Goal: Task Accomplishment & Management: Manage account settings

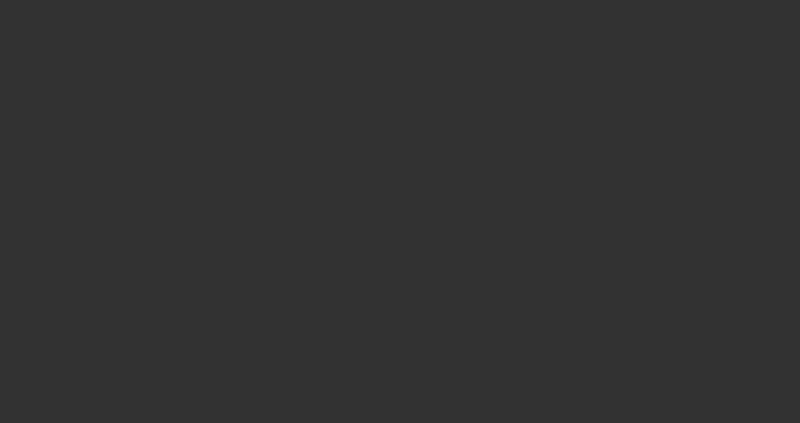
select select "4"
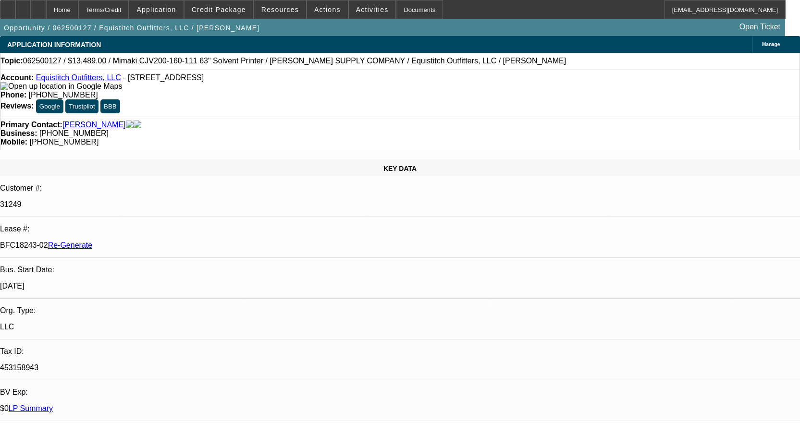
select select "0"
select select "6"
click at [396, 9] on div "Documents" at bounding box center [419, 9] width 47 height 19
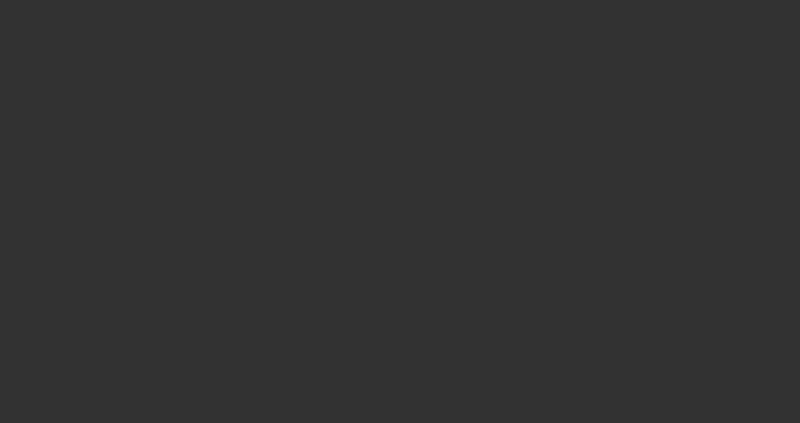
select select "3"
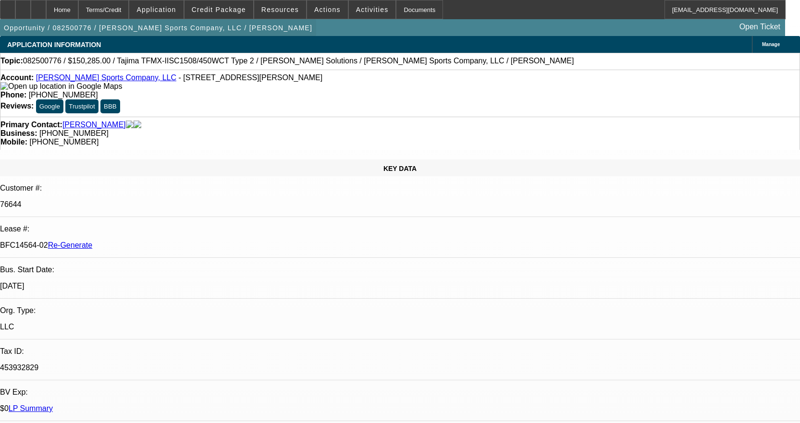
select select "0"
select select "2"
select select "0"
select select "2"
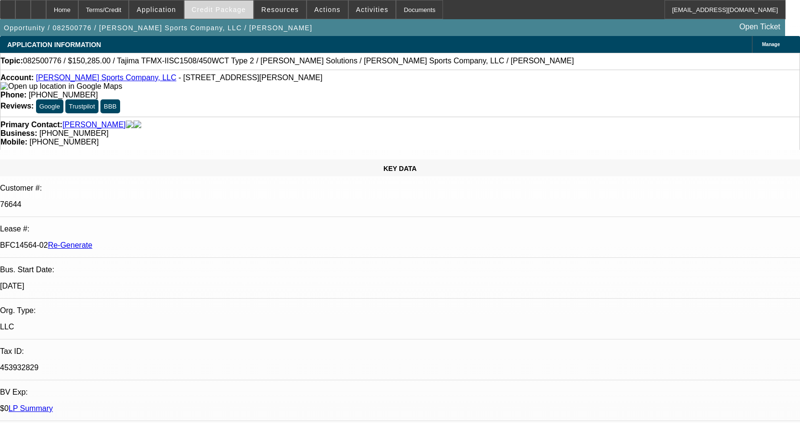
click at [245, 11] on span "Credit Package" at bounding box center [219, 10] width 54 height 8
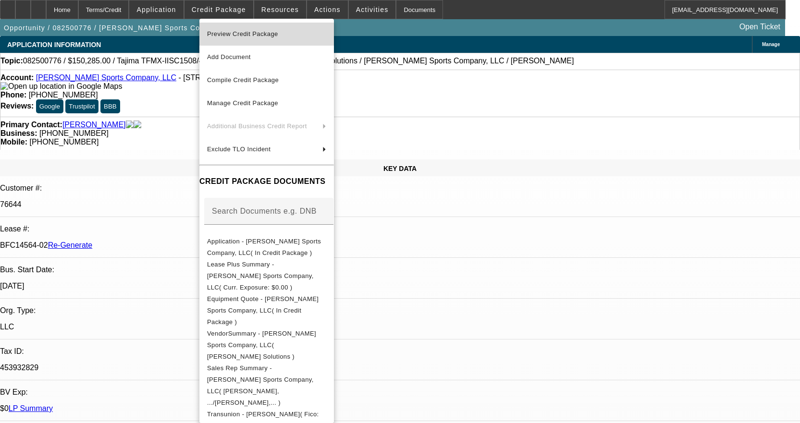
click at [263, 32] on span "Preview Credit Package" at bounding box center [242, 33] width 71 height 7
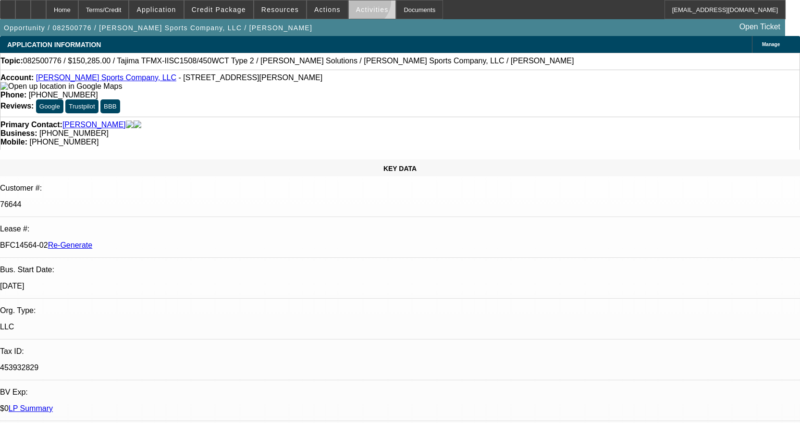
click at [354, 3] on span at bounding box center [372, 9] width 47 height 23
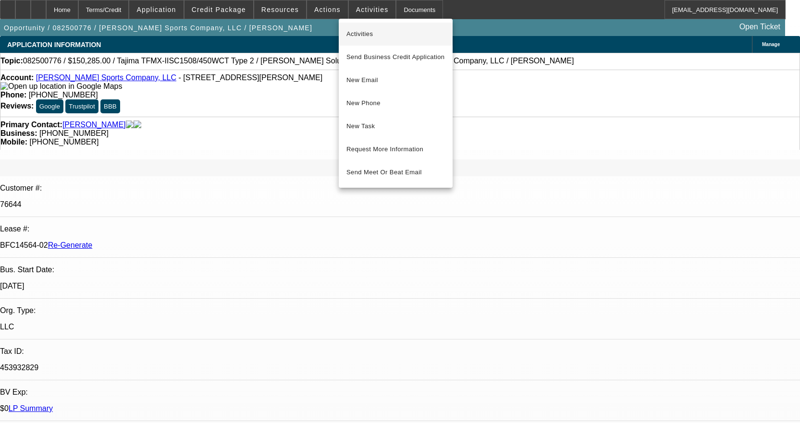
click at [381, 37] on span "Activities" at bounding box center [395, 34] width 98 height 12
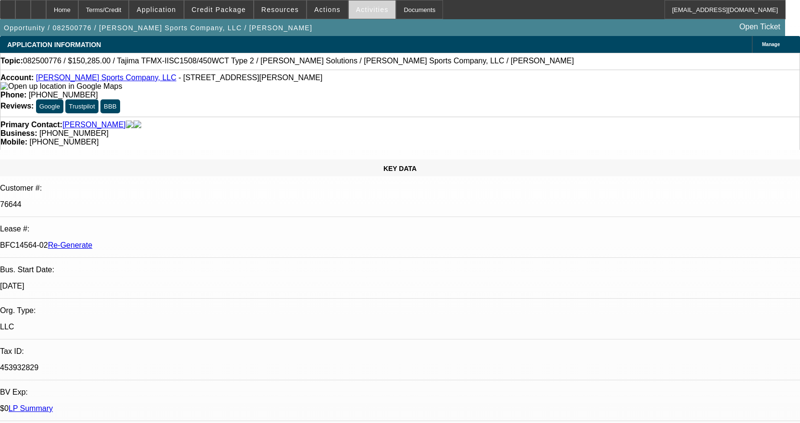
click at [358, 10] on span "Activities" at bounding box center [372, 10] width 33 height 8
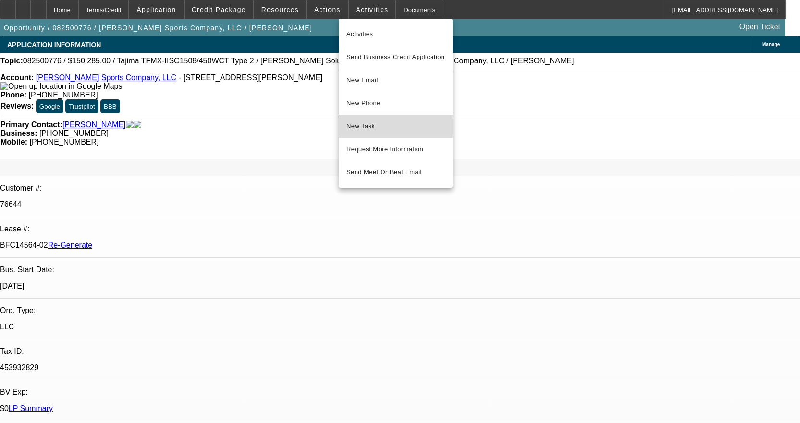
click at [367, 121] on span "New Task" at bounding box center [395, 127] width 98 height 12
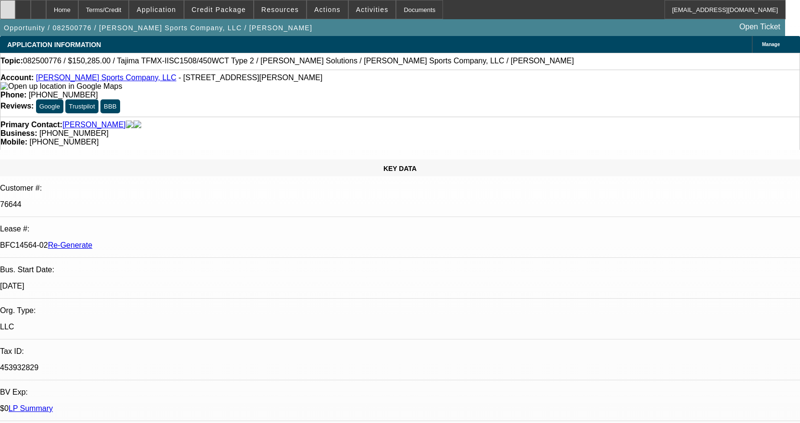
click at [8, 6] on icon at bounding box center [8, 6] width 0 height 0
click at [354, 4] on span at bounding box center [372, 9] width 47 height 23
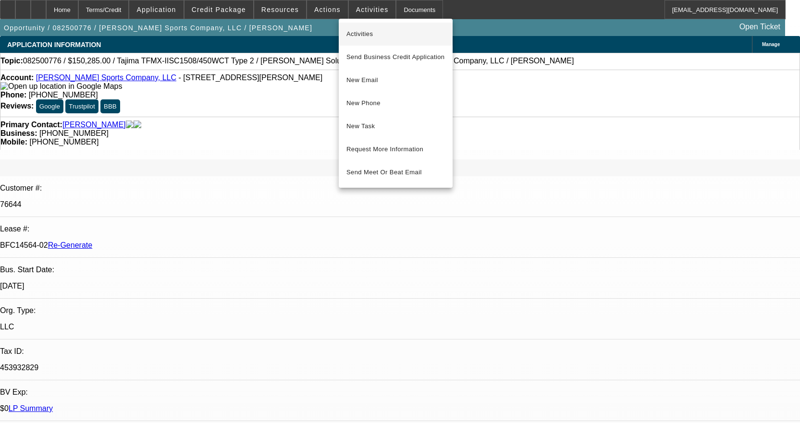
click at [371, 36] on span "Activities" at bounding box center [395, 34] width 98 height 12
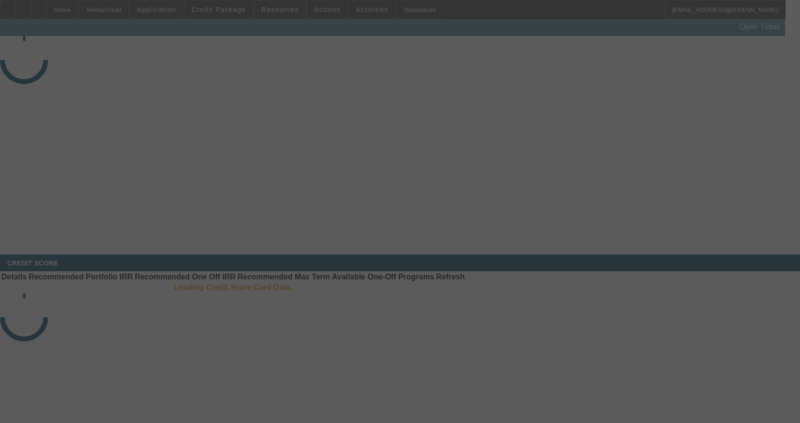
select select "3"
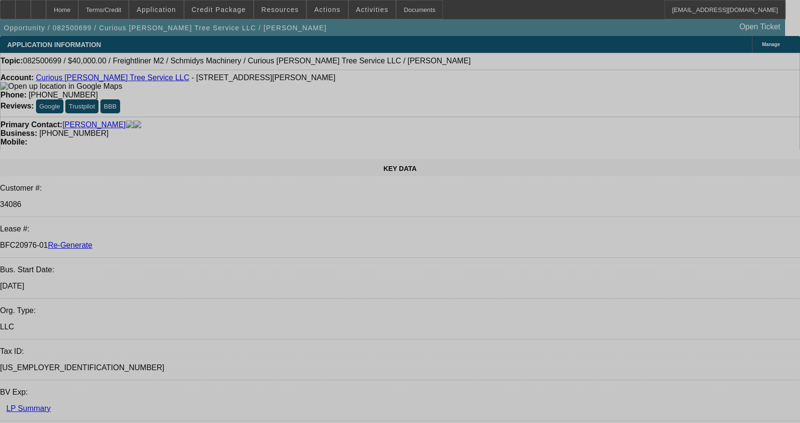
select select "0"
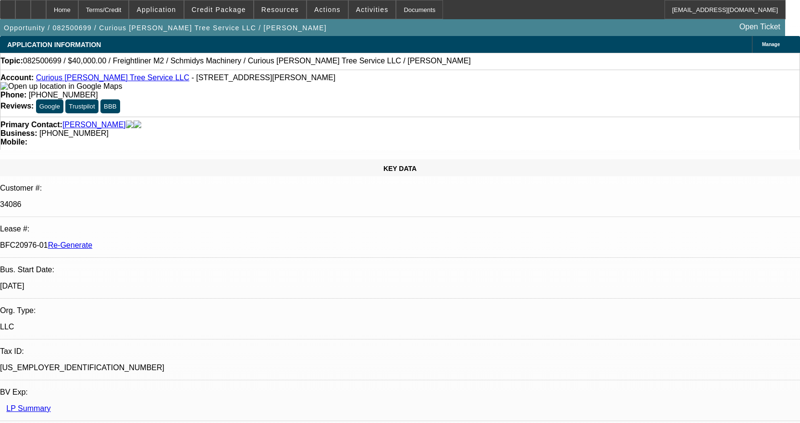
select select "0"
select select "1"
select select "3"
select select "6"
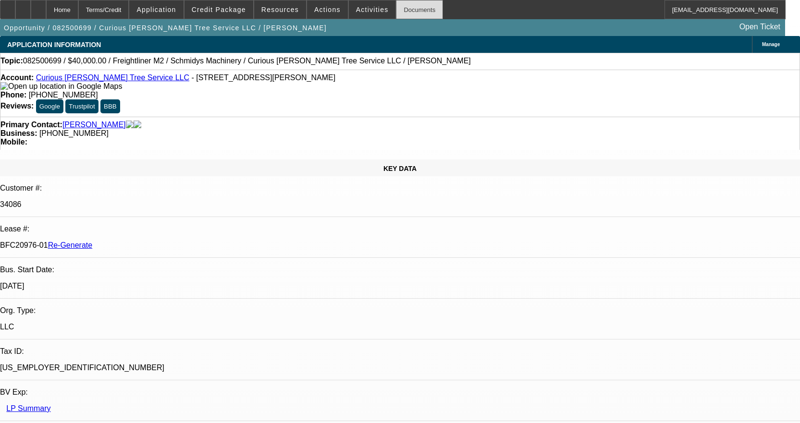
click at [396, 3] on div "Documents" at bounding box center [419, 9] width 47 height 19
click at [356, 13] on span "Activities" at bounding box center [372, 10] width 33 height 8
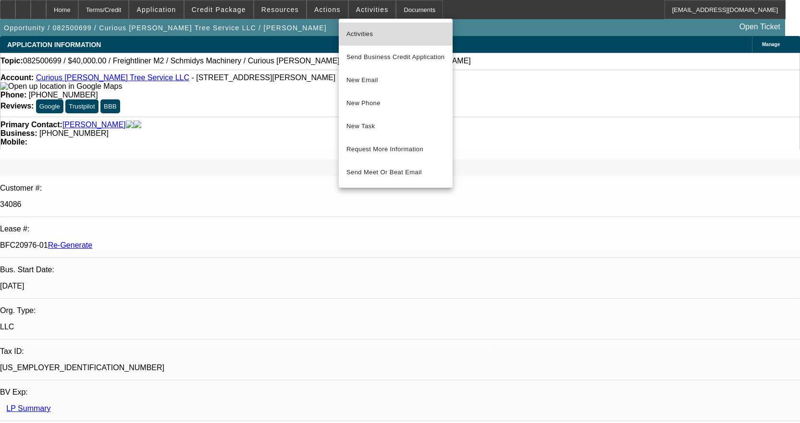
click at [360, 31] on span "Activities" at bounding box center [395, 34] width 98 height 12
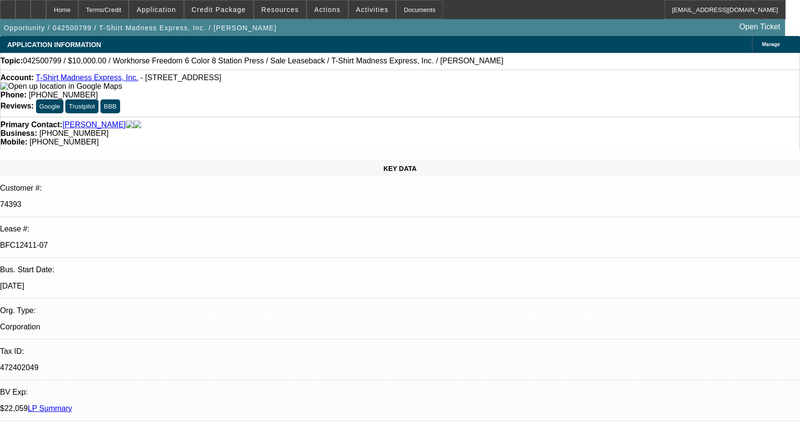
select select "0"
select select "2"
select select "0"
select select "2"
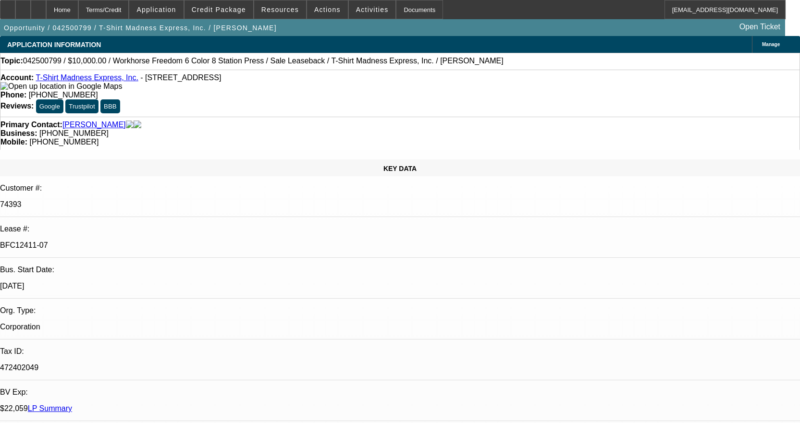
select select "0"
select select "2"
select select "0"
select select "2"
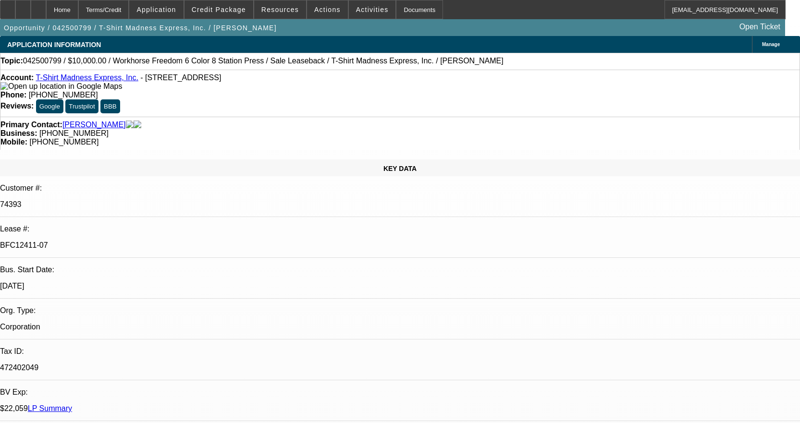
select select "0"
select select "2"
select select "0"
select select "2"
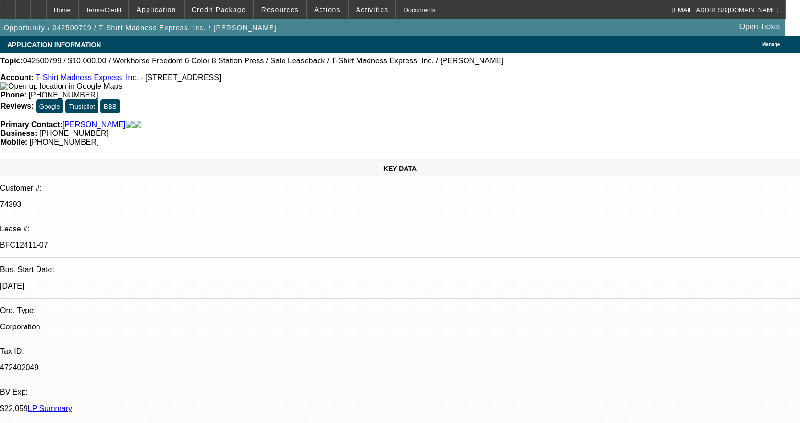
select select "0"
select select "2"
select select "0"
select select "2"
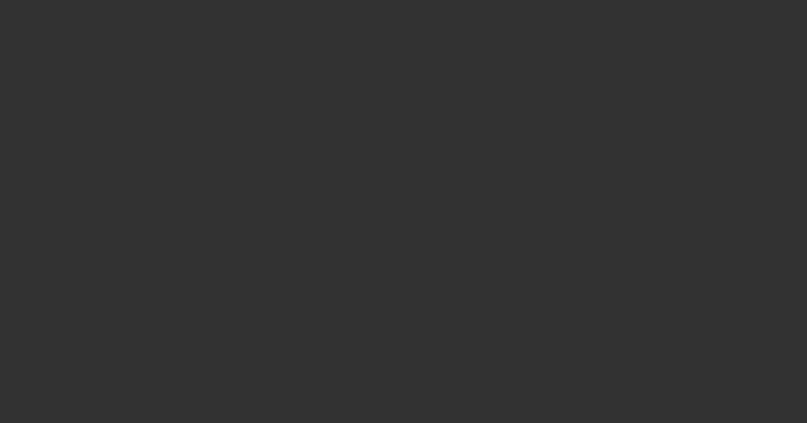
select select "3"
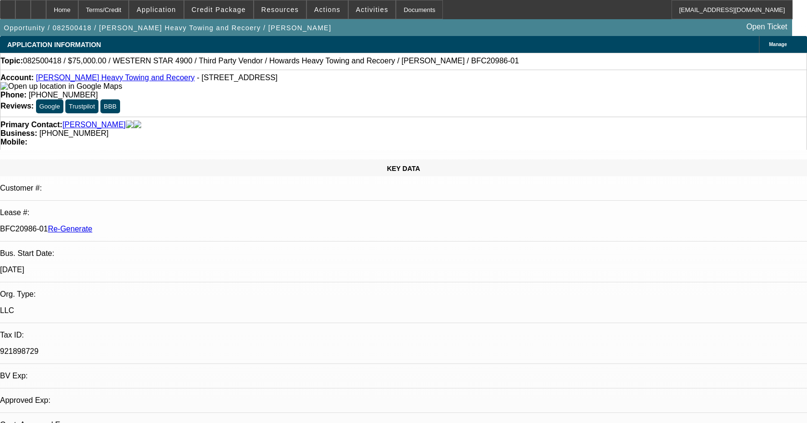
select select "0"
select select "2"
select select "0.1"
select select "4"
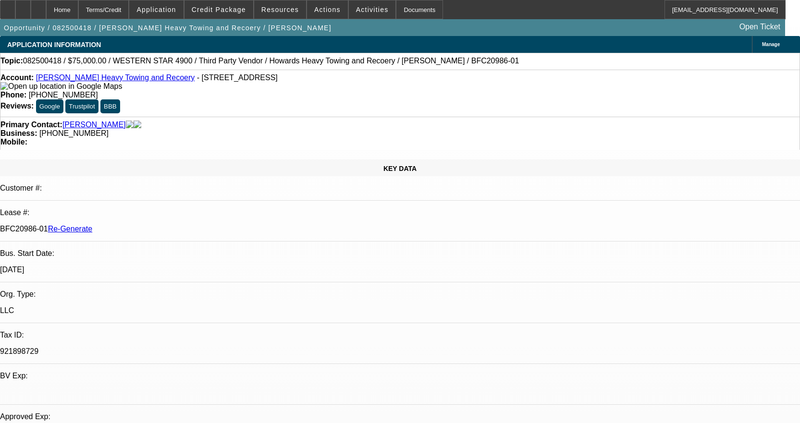
click at [122, 82] on link "Howard's Heavy Towing and Recoery" at bounding box center [115, 77] width 159 height 8
click at [38, 6] on icon at bounding box center [38, 6] width 0 height 0
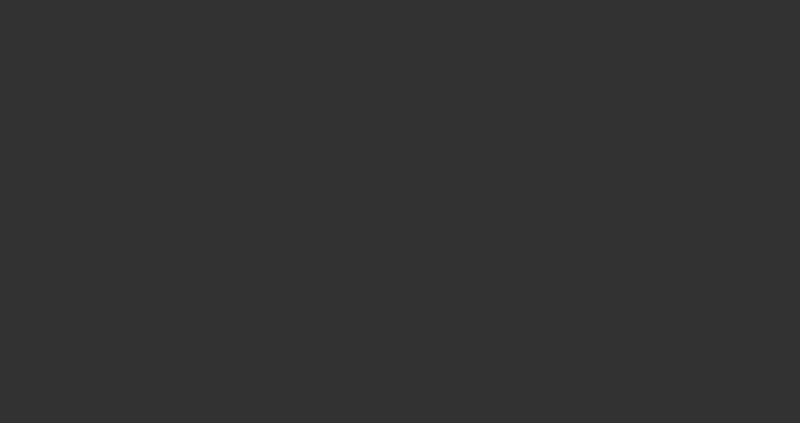
select select "3"
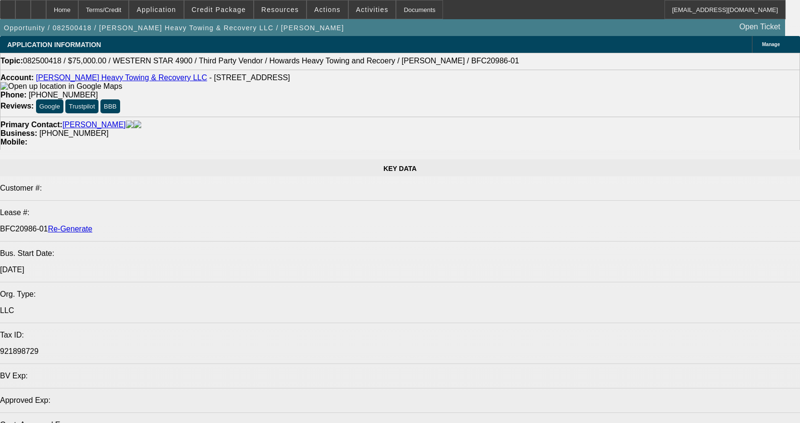
select select "0"
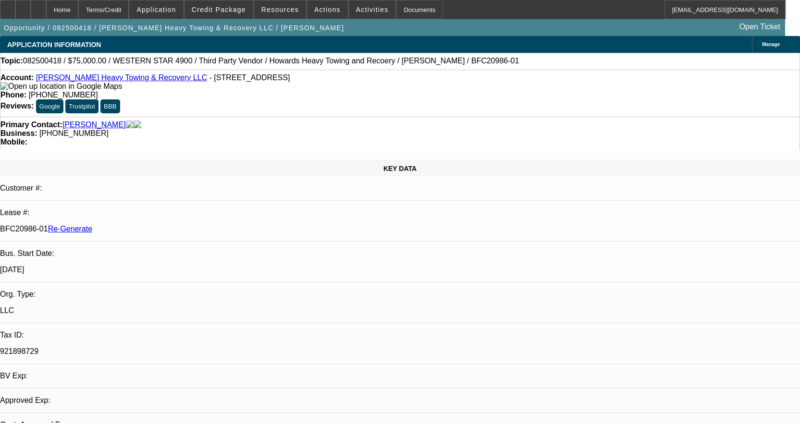
select select "0"
select select "2"
select select "0.1"
select select "4"
click at [417, 9] on div "Documents" at bounding box center [419, 9] width 47 height 19
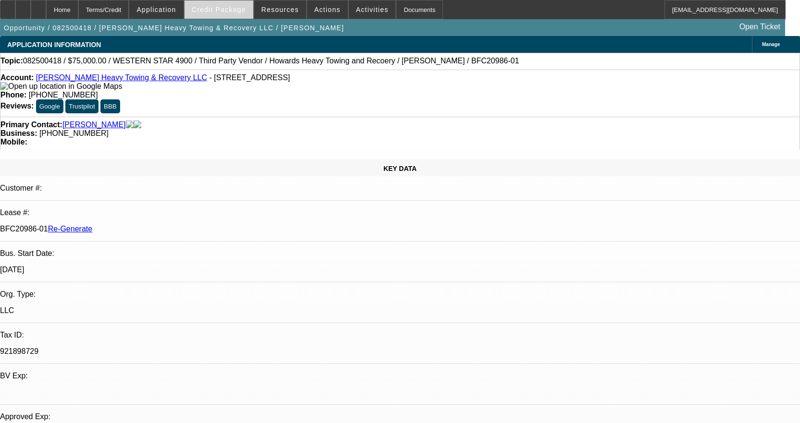
click at [243, 12] on span "Credit Package" at bounding box center [219, 10] width 54 height 8
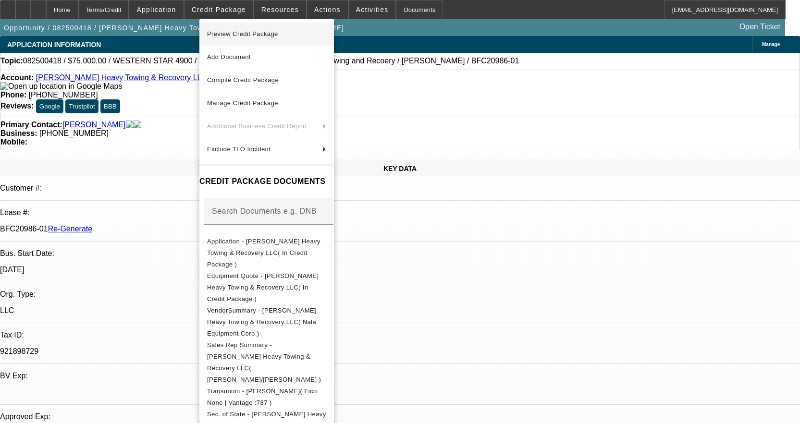
click at [260, 33] on span "Preview Credit Package" at bounding box center [242, 33] width 71 height 7
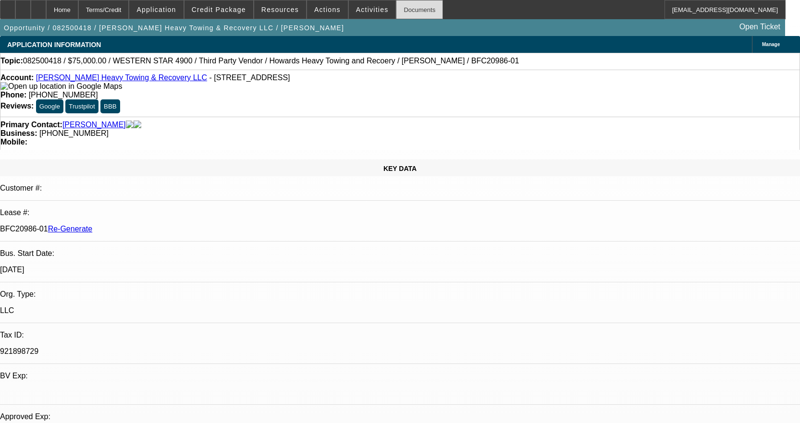
click at [409, 14] on div "Documents" at bounding box center [419, 9] width 47 height 19
click at [400, 12] on div "Documents" at bounding box center [419, 9] width 47 height 19
click at [372, 8] on span at bounding box center [372, 9] width 47 height 23
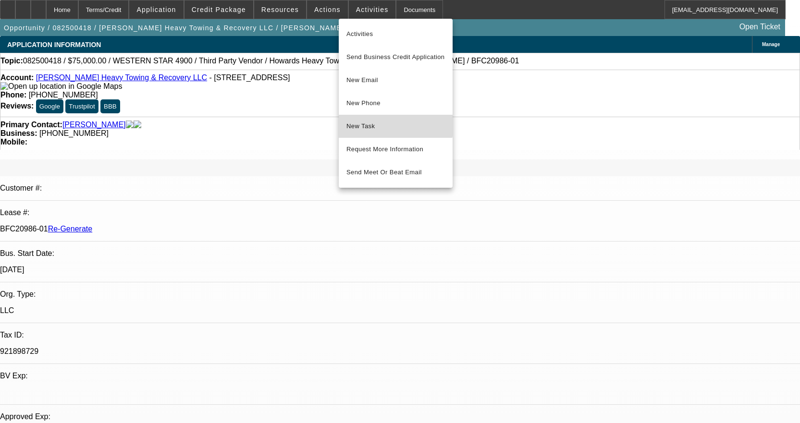
click at [375, 119] on button "New Task" at bounding box center [396, 126] width 114 height 23
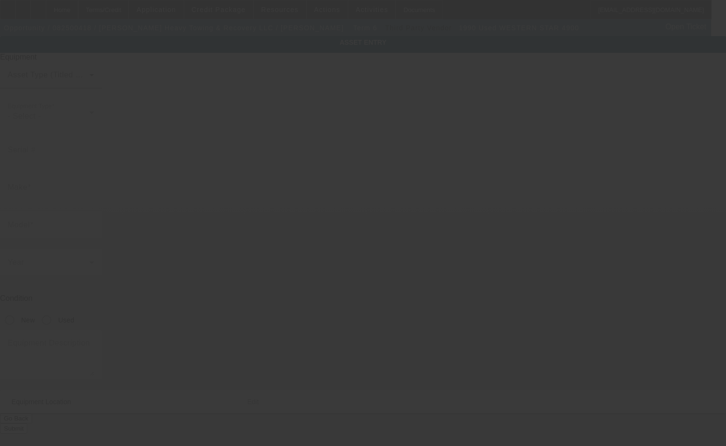
type input "[US_VEHICLE_IDENTIFICATION_NUMBER]"
type input "Western Star"
type input "4900"
radio input "true"
type textarea "W/"
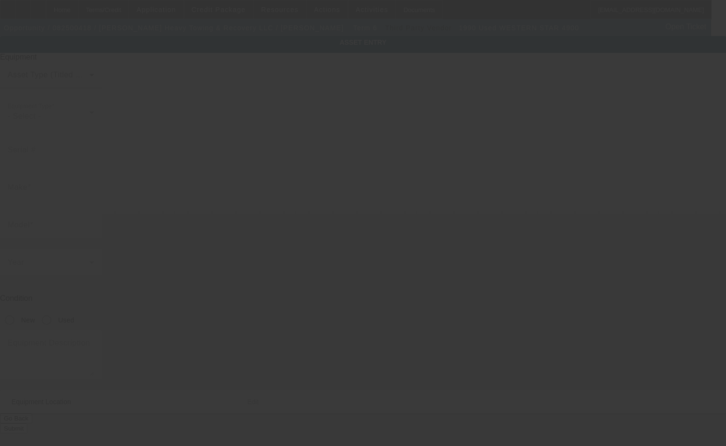
type input "2895 State Route 28"
type input "Old Forge"
type input "13420"
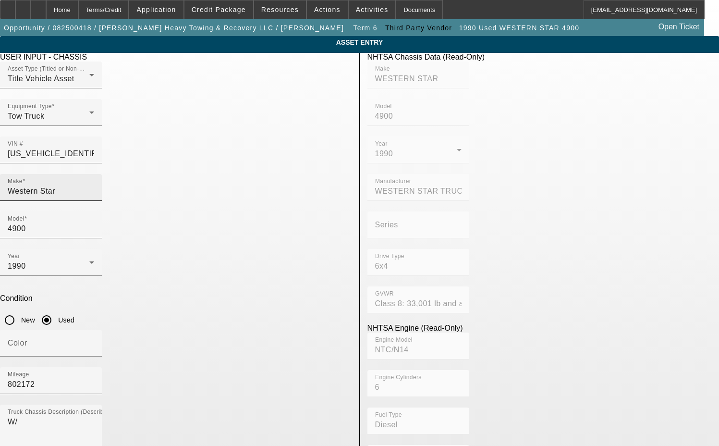
click at [94, 185] on input "Western Star" at bounding box center [51, 191] width 86 height 12
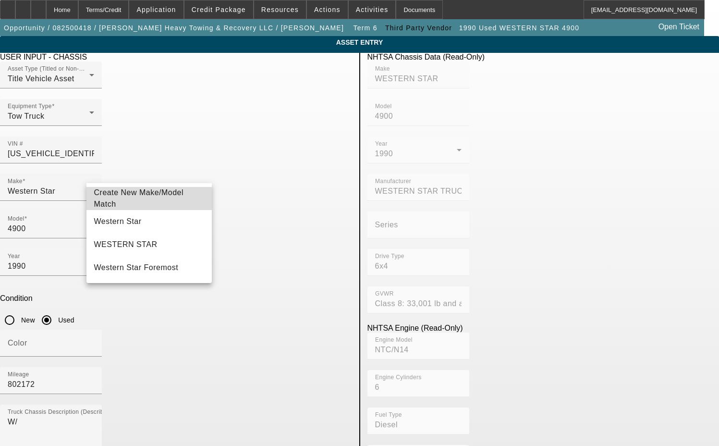
click at [169, 195] on span "Create New Make/Model Match" at bounding box center [139, 198] width 90 height 20
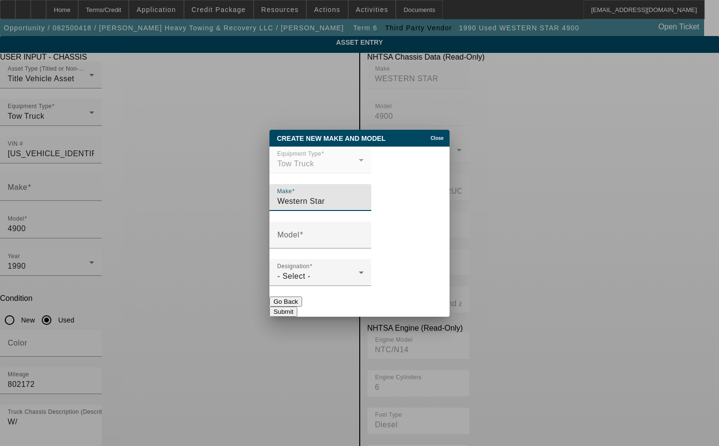
type input "Western Star"
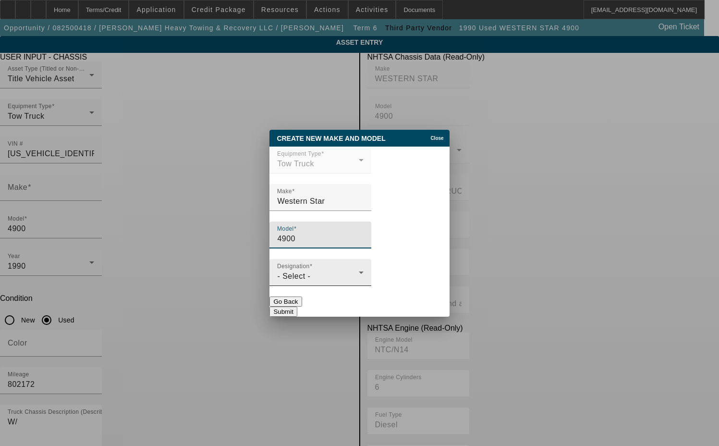
type input "4900"
click at [335, 278] on div "- Select -" at bounding box center [318, 276] width 82 height 12
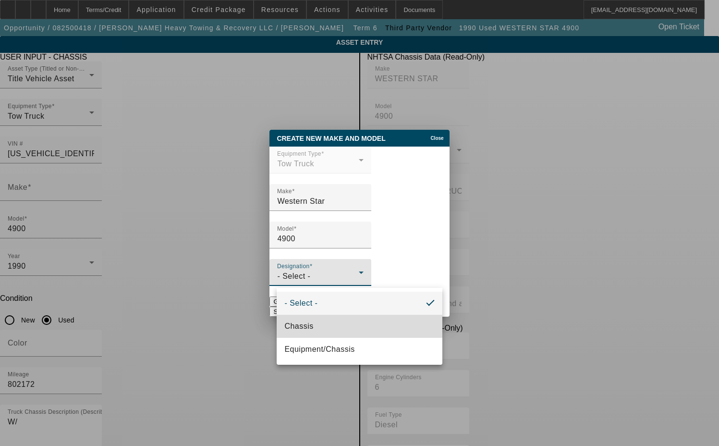
click at [308, 331] on span "Chassis" at bounding box center [298, 326] width 29 height 12
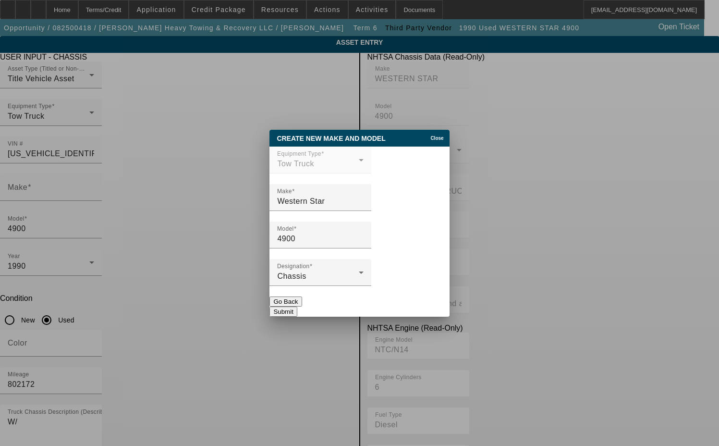
click at [297, 307] on button "Submit" at bounding box center [282, 311] width 27 height 10
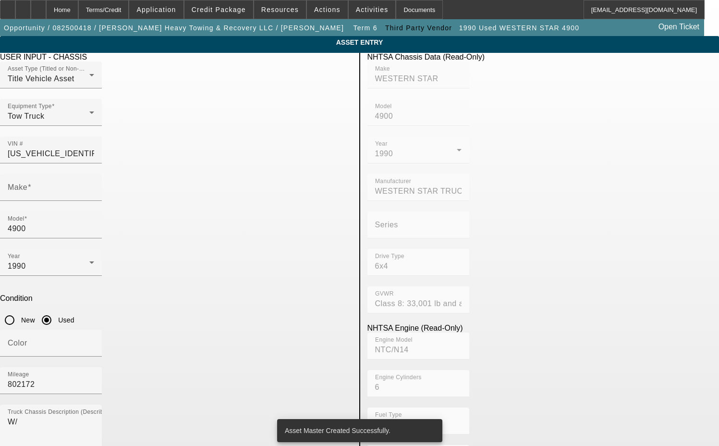
type input "Western Star"
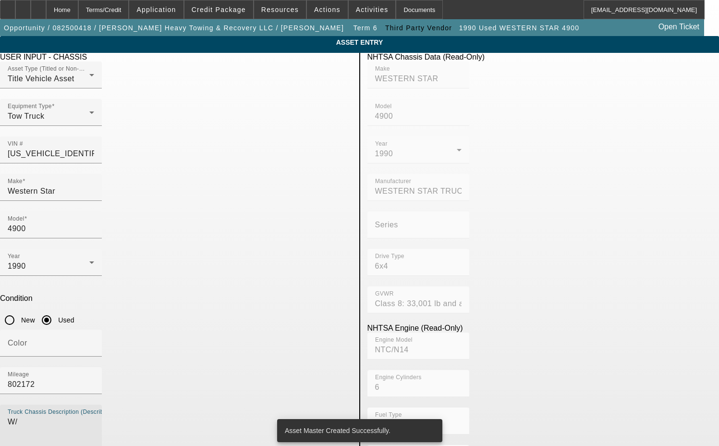
drag, startPoint x: 112, startPoint y: 288, endPoint x: 43, endPoint y: 287, distance: 68.7
click at [44, 286] on app-asset-collateral-manage "ASSET ENTRY Delete asset USER INPUT - CHASSIS Asset Type (Titled or Non-Titled)…" at bounding box center [359, 409] width 719 height 747
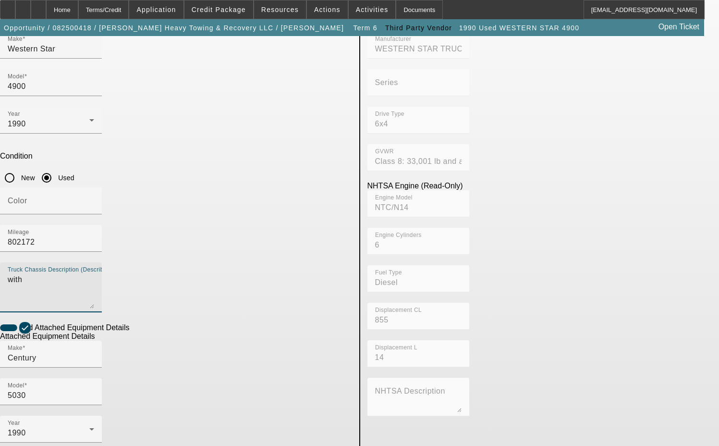
scroll to position [144, 0]
type textarea "with"
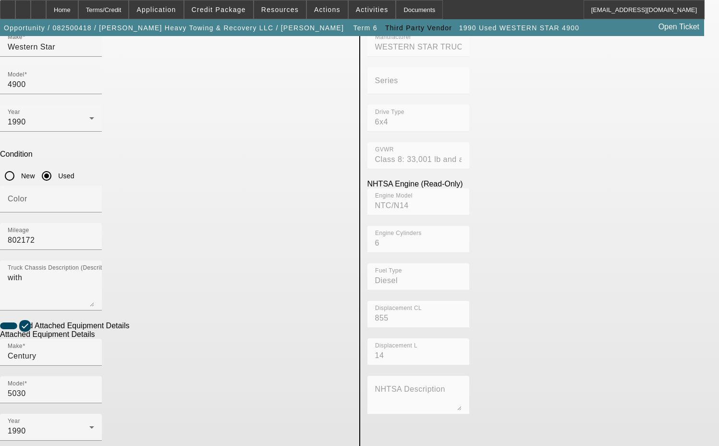
drag, startPoint x: 125, startPoint y: 360, endPoint x: 71, endPoint y: 364, distance: 54.4
click at [71, 364] on app-asset-collateral-manage "ASSET ENTRY Delete asset USER INPUT - CHASSIS Asset Type (Titled or Non-Titled)…" at bounding box center [359, 265] width 719 height 747
type textarea "includes all accessories, attachments and options"
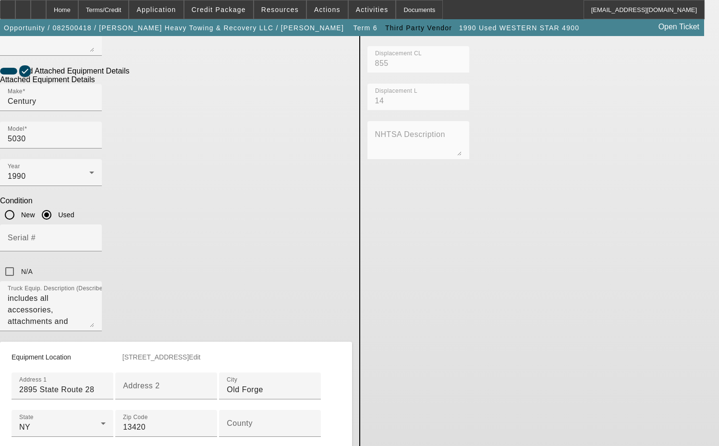
scroll to position [432, 0]
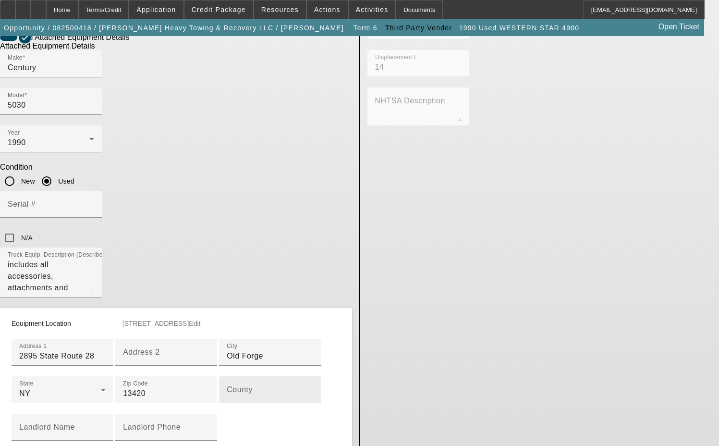
click at [227, 376] on div "County" at bounding box center [270, 389] width 86 height 27
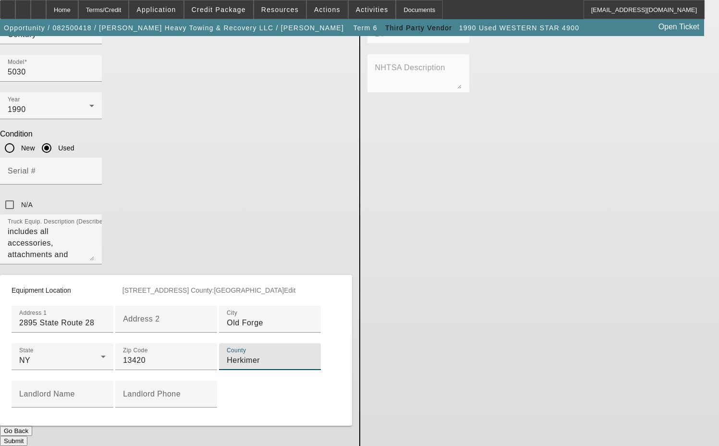
scroll to position [501, 0]
type input "Herkimer"
click at [27, 436] on button "Submit" at bounding box center [13, 441] width 27 height 10
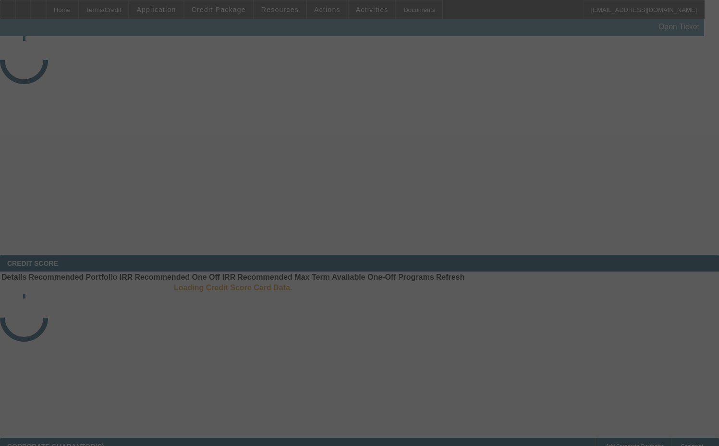
select select "3"
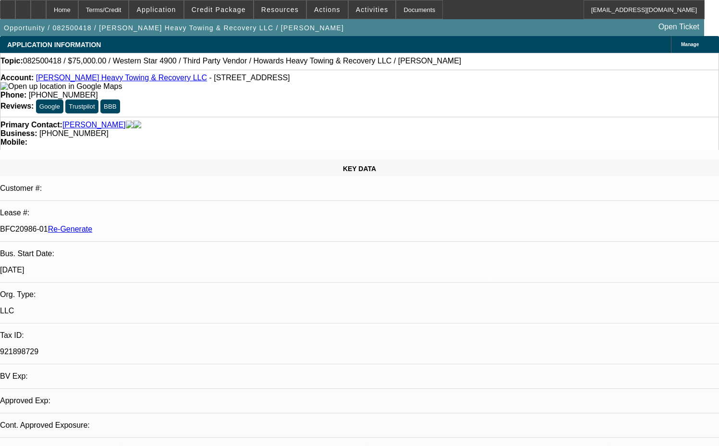
select select "0"
select select "2"
select select "0.1"
select select "4"
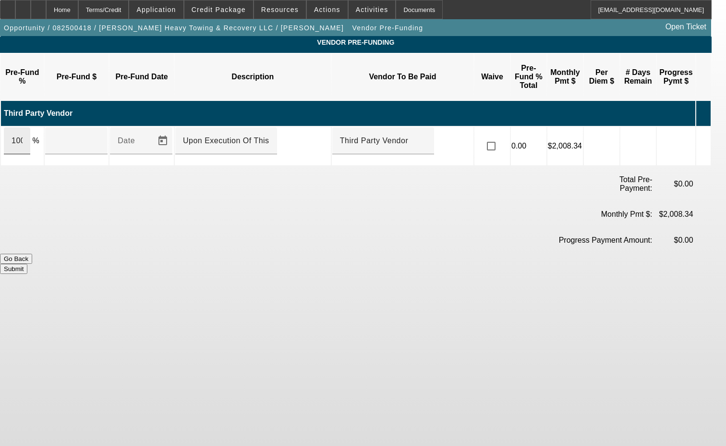
click at [30, 127] on div "100" at bounding box center [17, 140] width 26 height 27
type input "$100,000.00"
click at [214, 135] on input "Upon Execution Of This Agreement" at bounding box center [226, 141] width 86 height 12
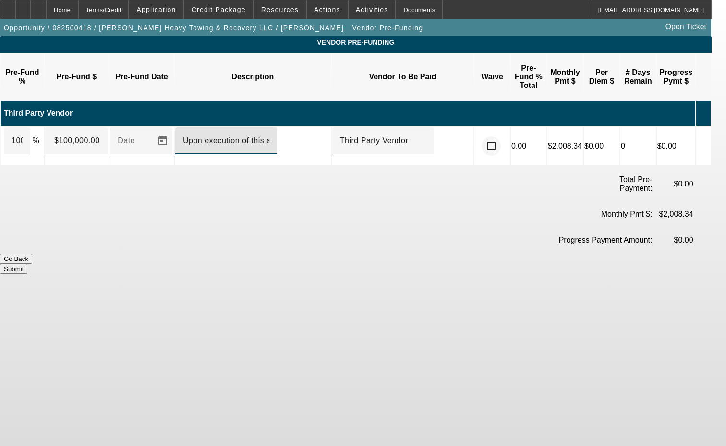
type input "Upon execution of this agreement"
click at [501, 136] on input "checkbox" at bounding box center [491, 145] width 19 height 19
checkbox input "true"
click at [27, 264] on button "Submit" at bounding box center [13, 269] width 27 height 10
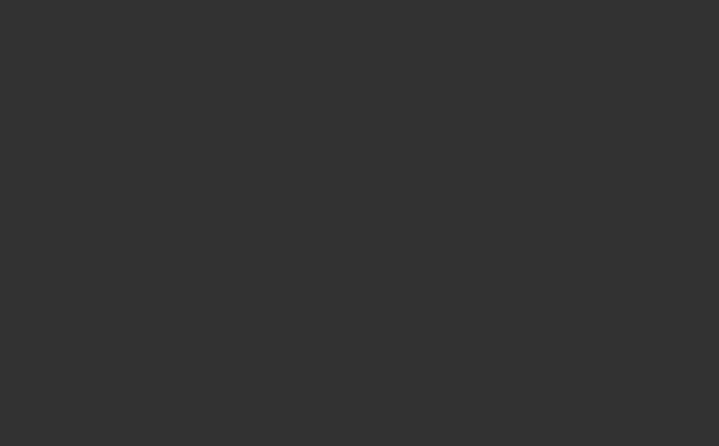
select select "3"
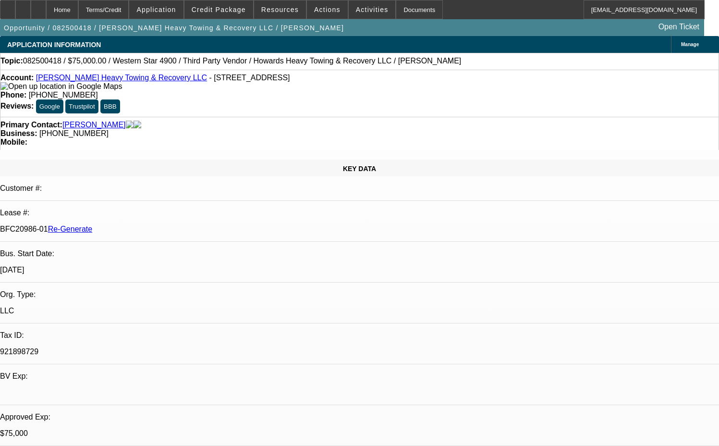
select select "0"
select select "2"
select select "0.1"
select select "4"
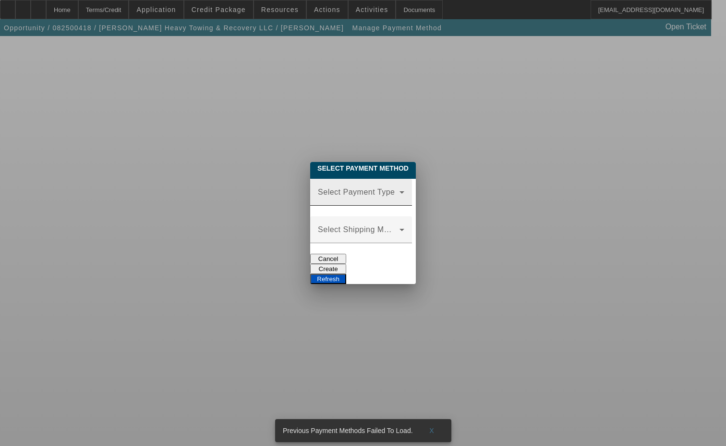
click at [344, 198] on div "Select Payment Type" at bounding box center [361, 192] width 86 height 27
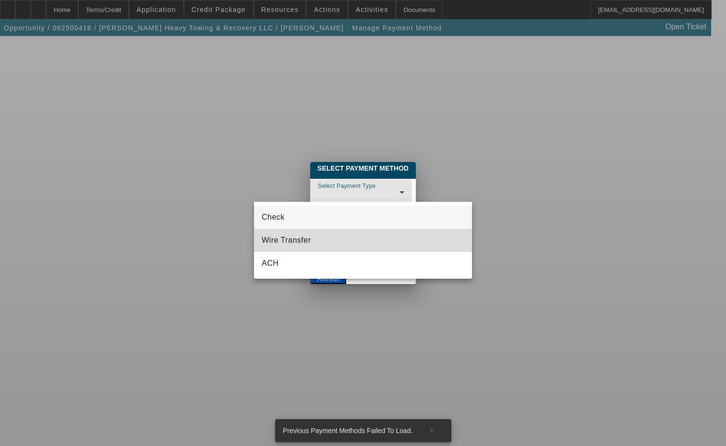
click at [314, 243] on mat-option "Wire Transfer" at bounding box center [363, 240] width 218 height 23
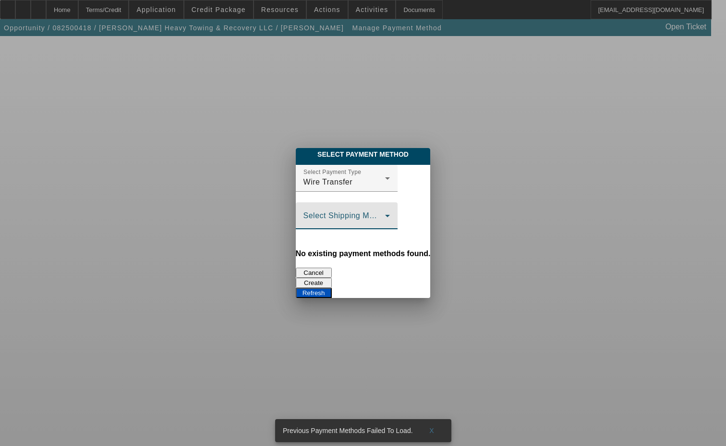
click at [304, 220] on span at bounding box center [345, 220] width 82 height 12
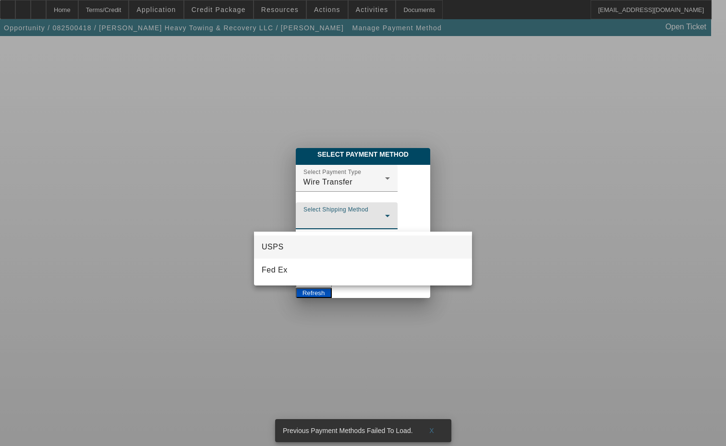
click at [327, 189] on div at bounding box center [363, 223] width 726 height 446
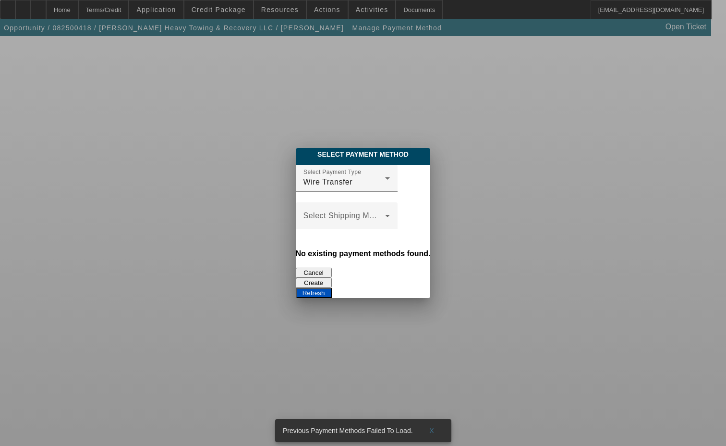
click at [332, 278] on button "Create" at bounding box center [314, 283] width 36 height 10
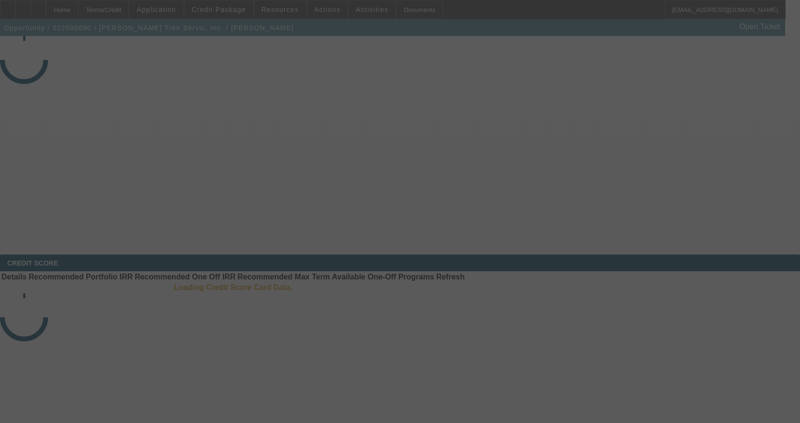
select select "4"
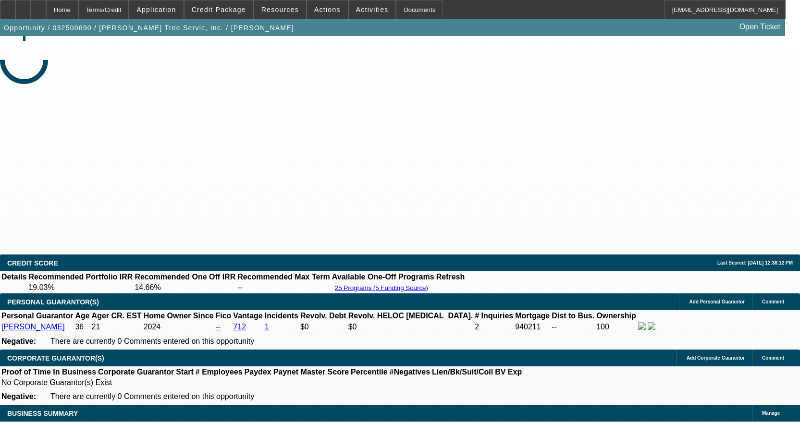
select select "0.1"
select select "0"
select select "3"
select select "0"
select select "6"
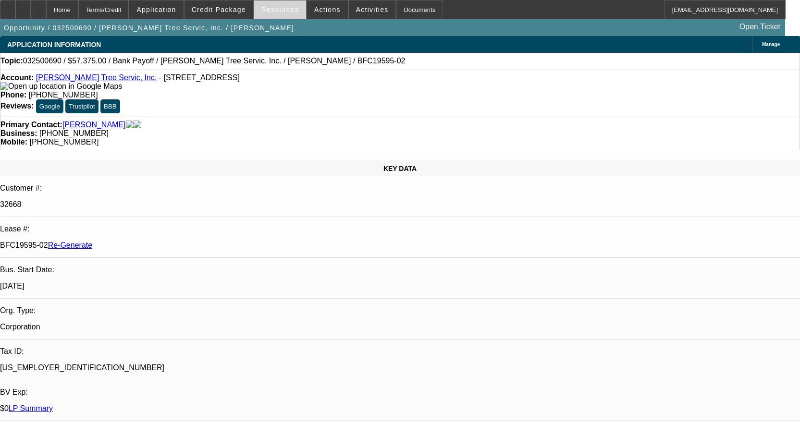
click at [293, 4] on span at bounding box center [280, 9] width 52 height 23
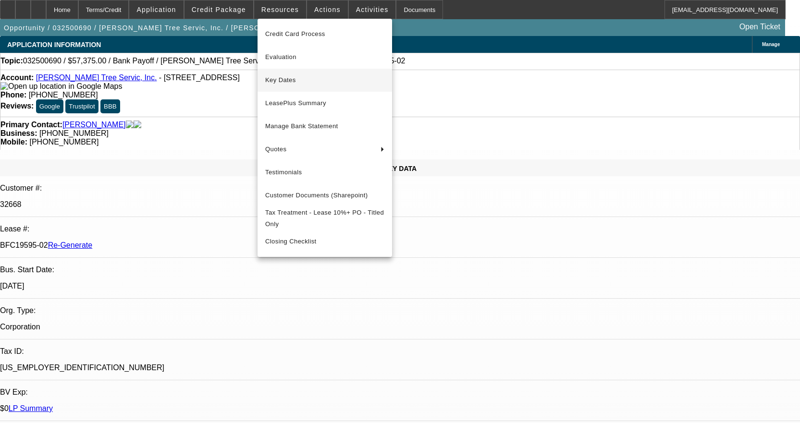
click at [284, 78] on span "Key Dates" at bounding box center [324, 80] width 119 height 12
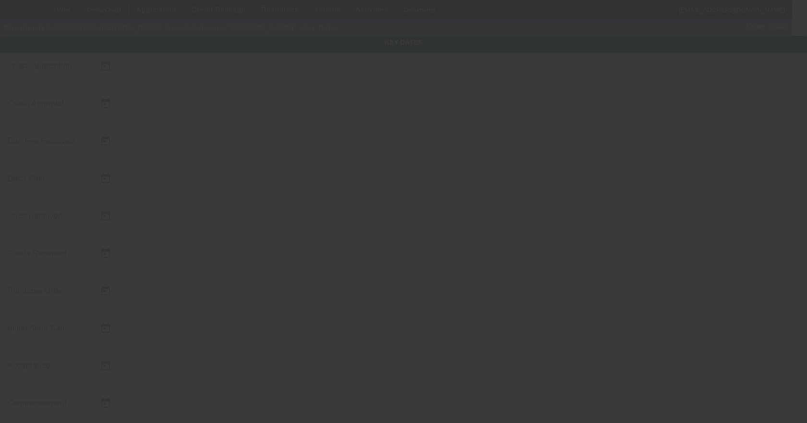
type input "[DATE]"
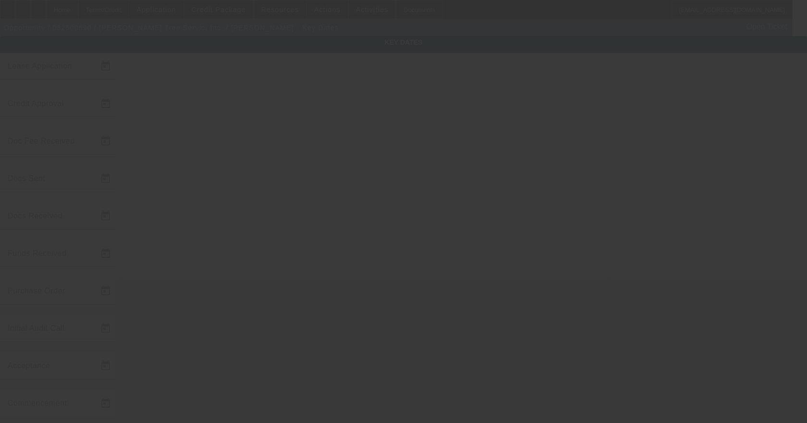
type input "[DATE]"
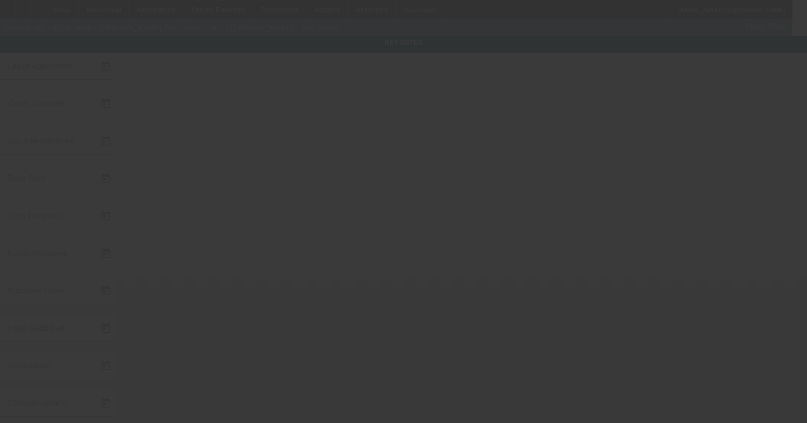
type input "[DATE]"
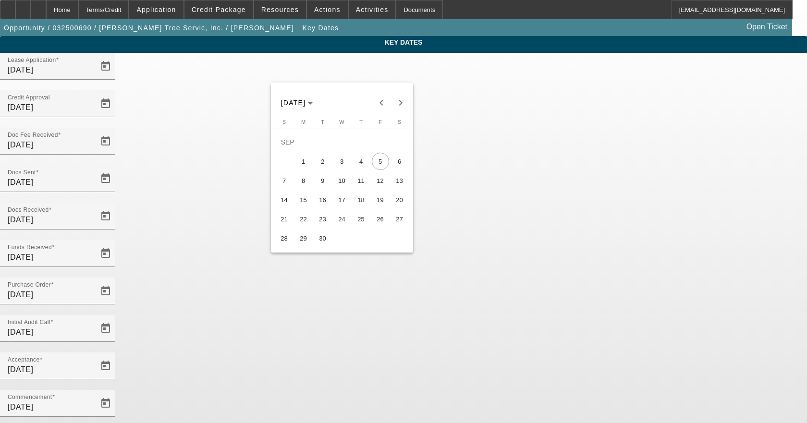
click at [360, 166] on span "4" at bounding box center [361, 161] width 17 height 17
type input "[DATE]"
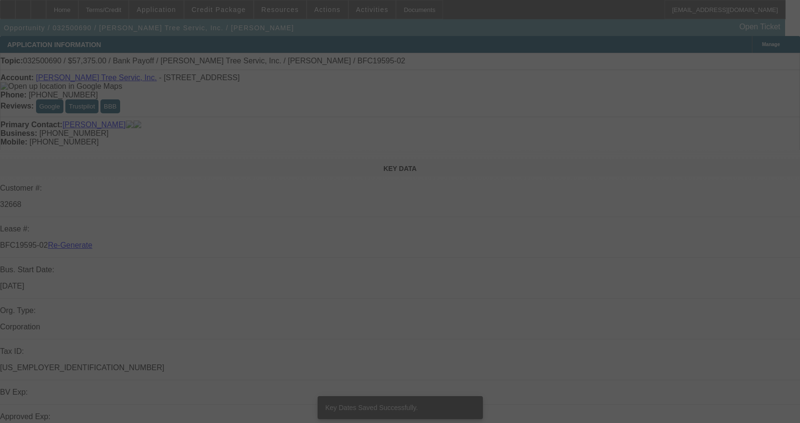
select select "4"
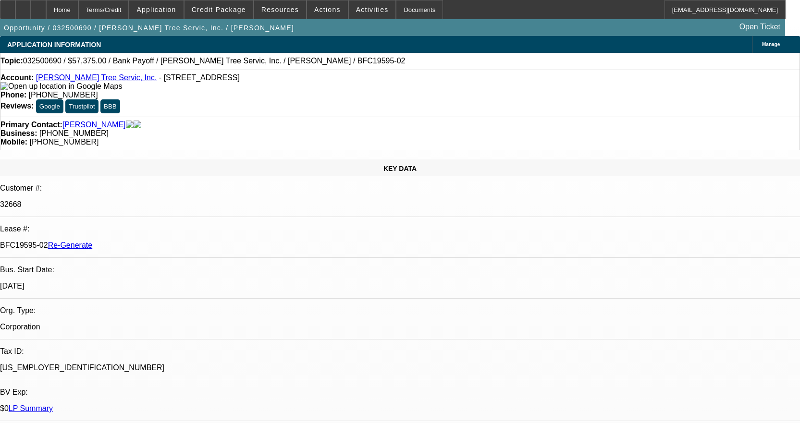
select select "0.1"
select select "0"
select select "3"
select select "0"
select select "6"
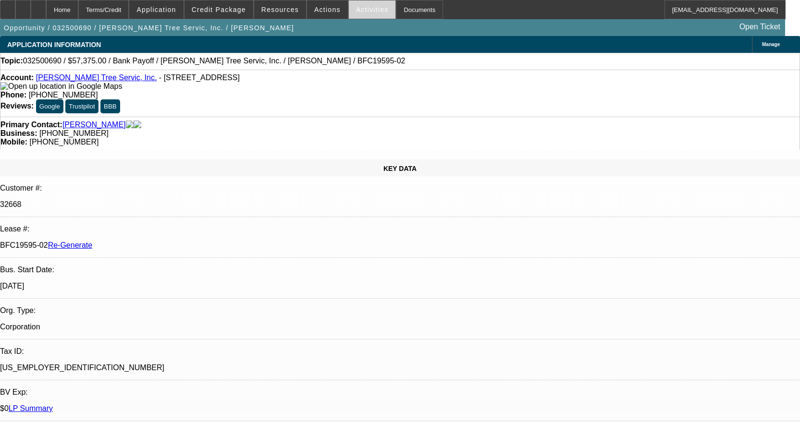
click at [363, 9] on span "Activities" at bounding box center [372, 10] width 33 height 8
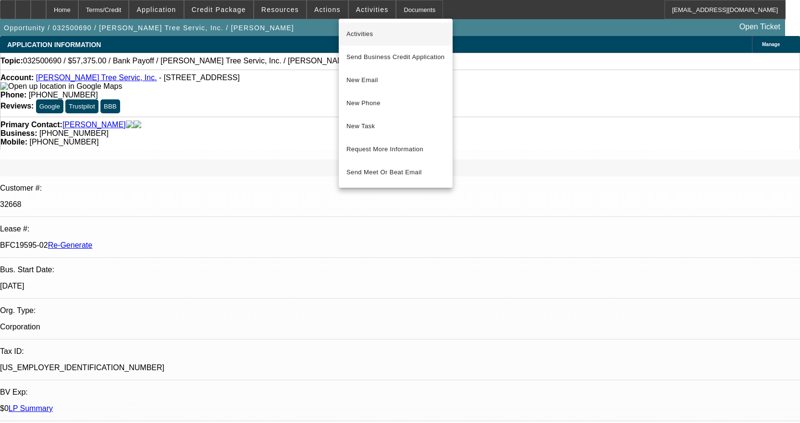
click at [375, 36] on span "Activities" at bounding box center [395, 34] width 98 height 12
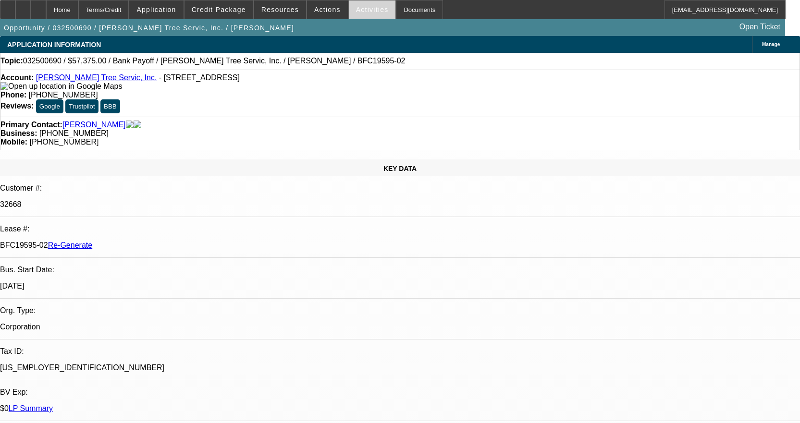
click at [359, 16] on span at bounding box center [372, 9] width 47 height 23
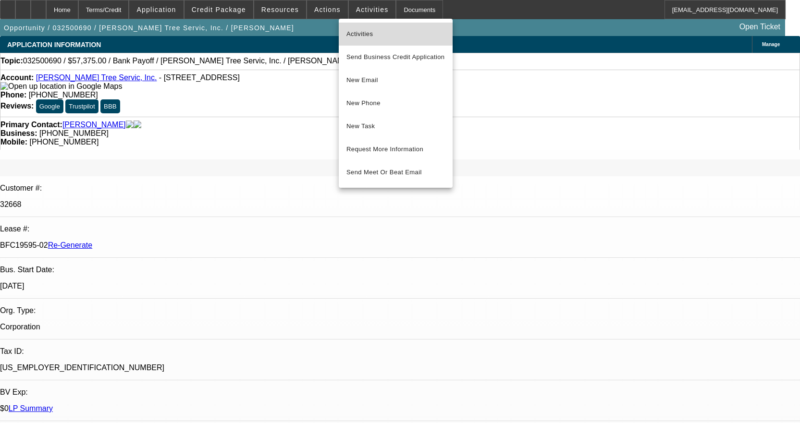
click at [369, 32] on span "Activities" at bounding box center [395, 34] width 98 height 12
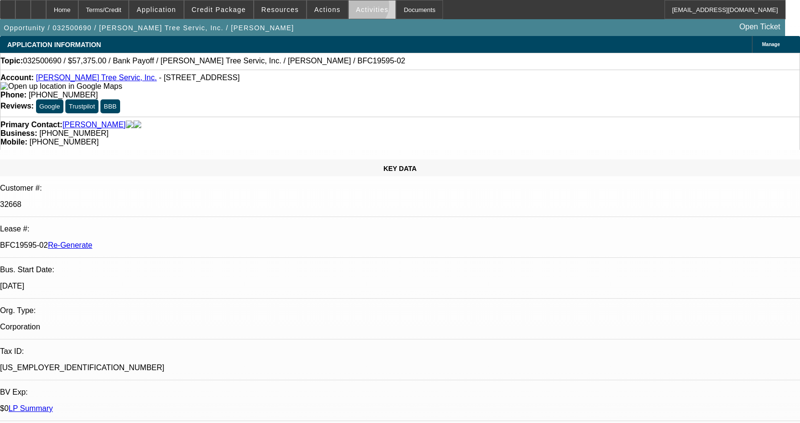
click at [356, 8] on span "Activities" at bounding box center [372, 10] width 33 height 8
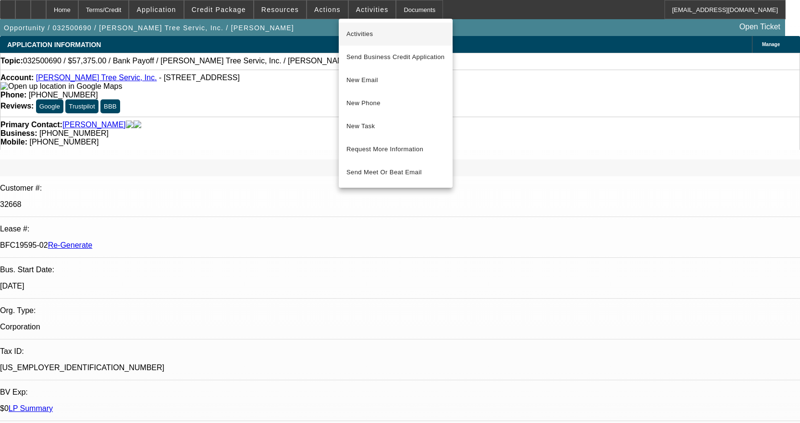
click at [359, 27] on button "Activities" at bounding box center [396, 34] width 114 height 23
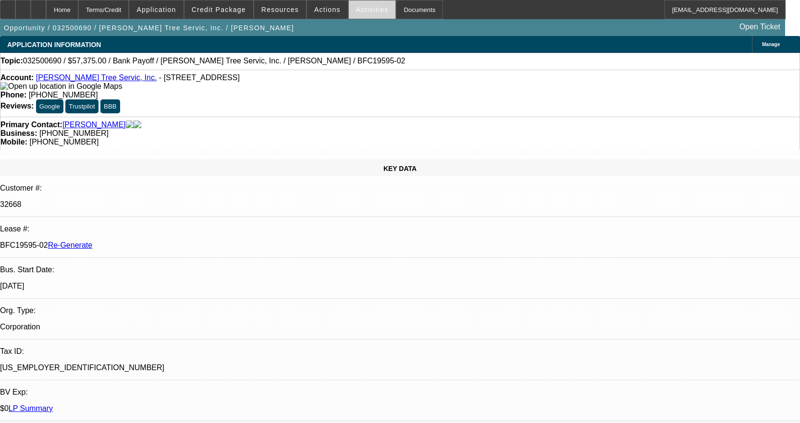
click at [360, 6] on span "Activities" at bounding box center [372, 10] width 33 height 8
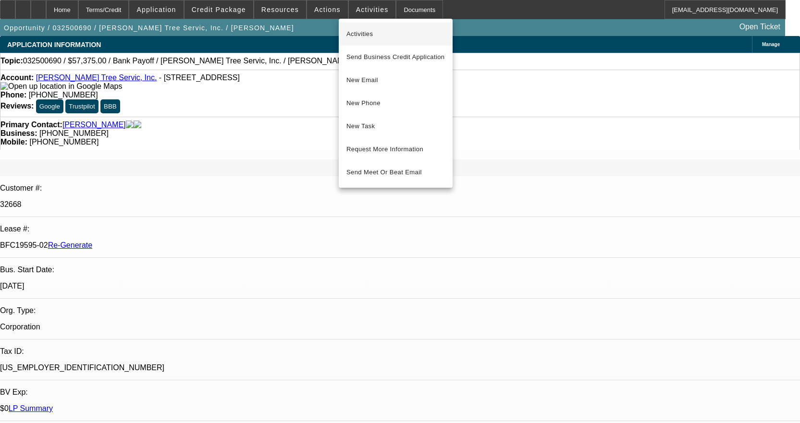
click at [365, 31] on span "Activities" at bounding box center [395, 34] width 98 height 12
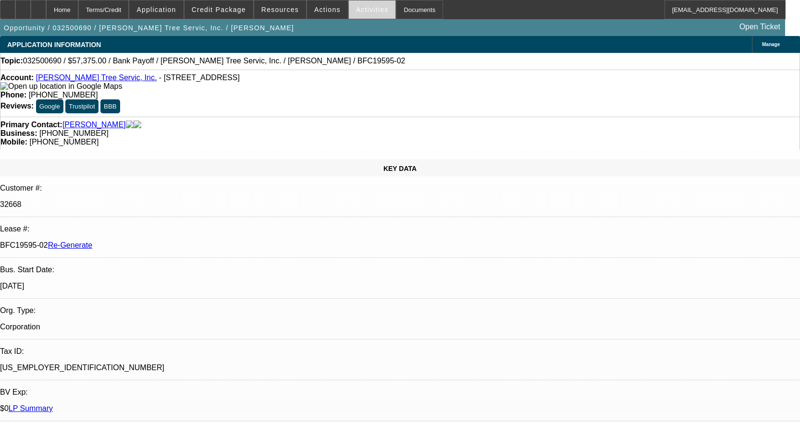
click at [364, 6] on span "Activities" at bounding box center [372, 10] width 33 height 8
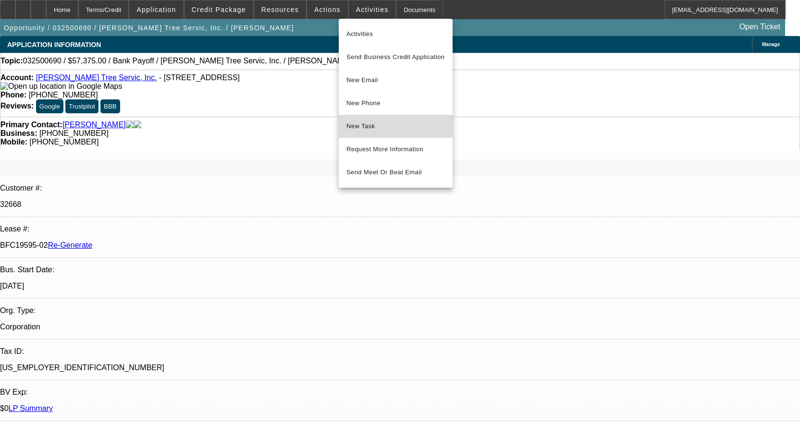
click at [386, 124] on span "New Task" at bounding box center [395, 127] width 98 height 12
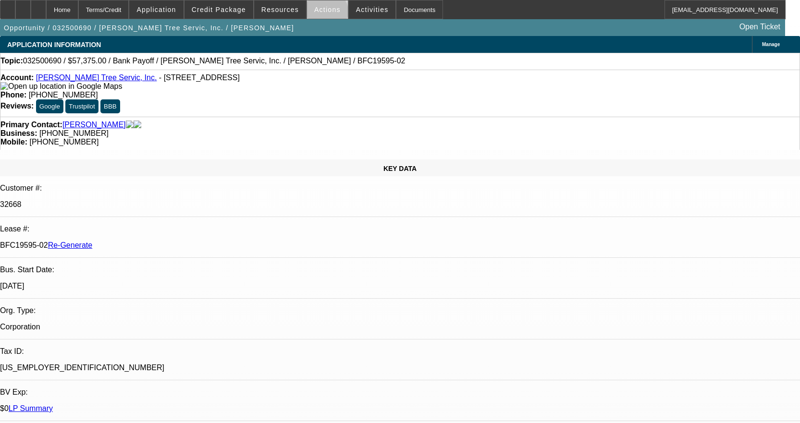
click at [322, 14] on span at bounding box center [327, 9] width 41 height 23
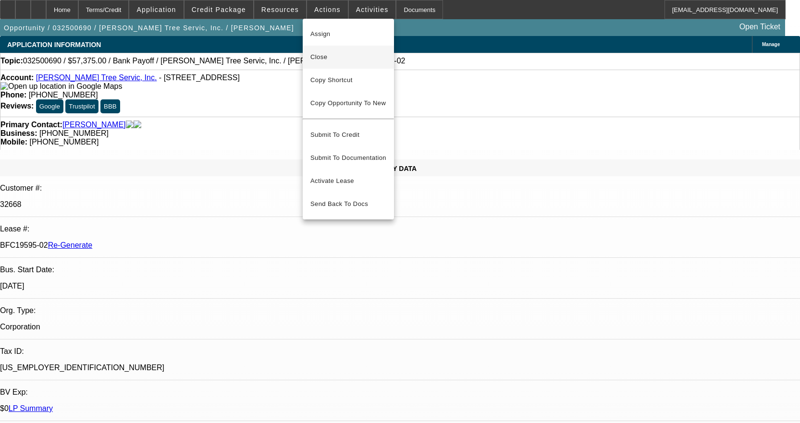
click at [330, 65] on button "Close" at bounding box center [348, 57] width 91 height 23
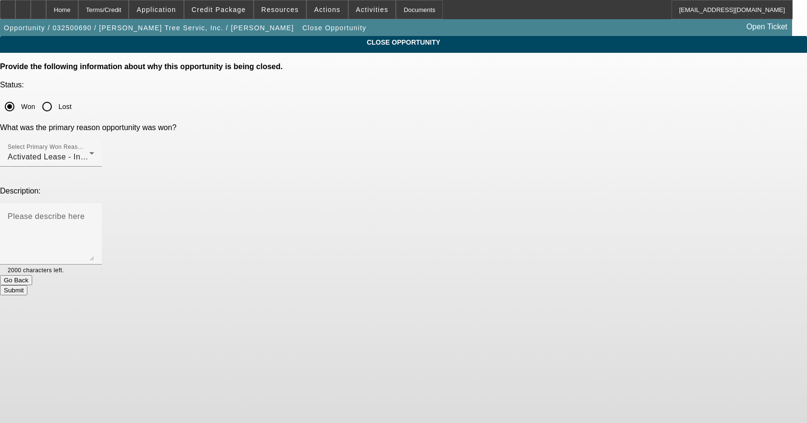
click at [27, 285] on button "Submit" at bounding box center [13, 290] width 27 height 10
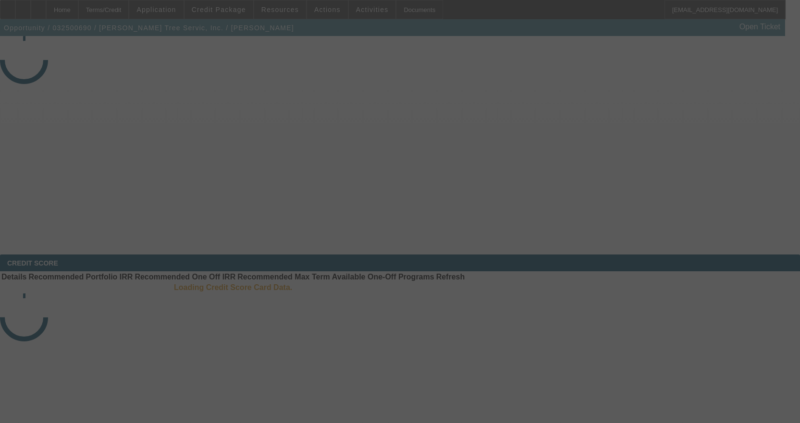
select select "4"
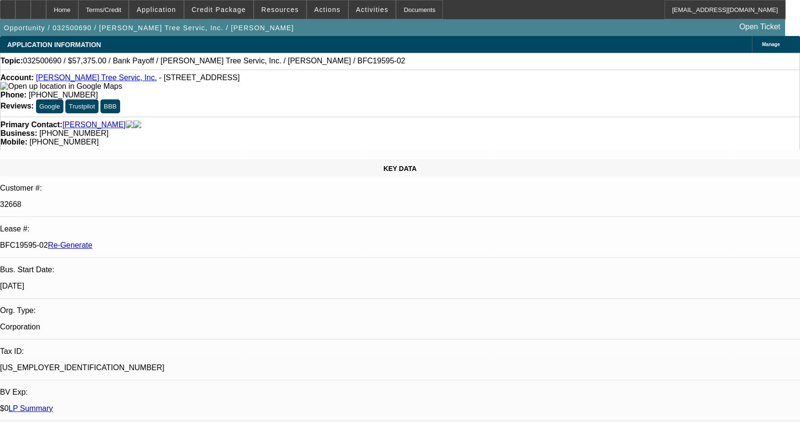
select select "0.1"
select select "0"
select select "3"
select select "0"
select select "6"
